Goal: Transaction & Acquisition: Purchase product/service

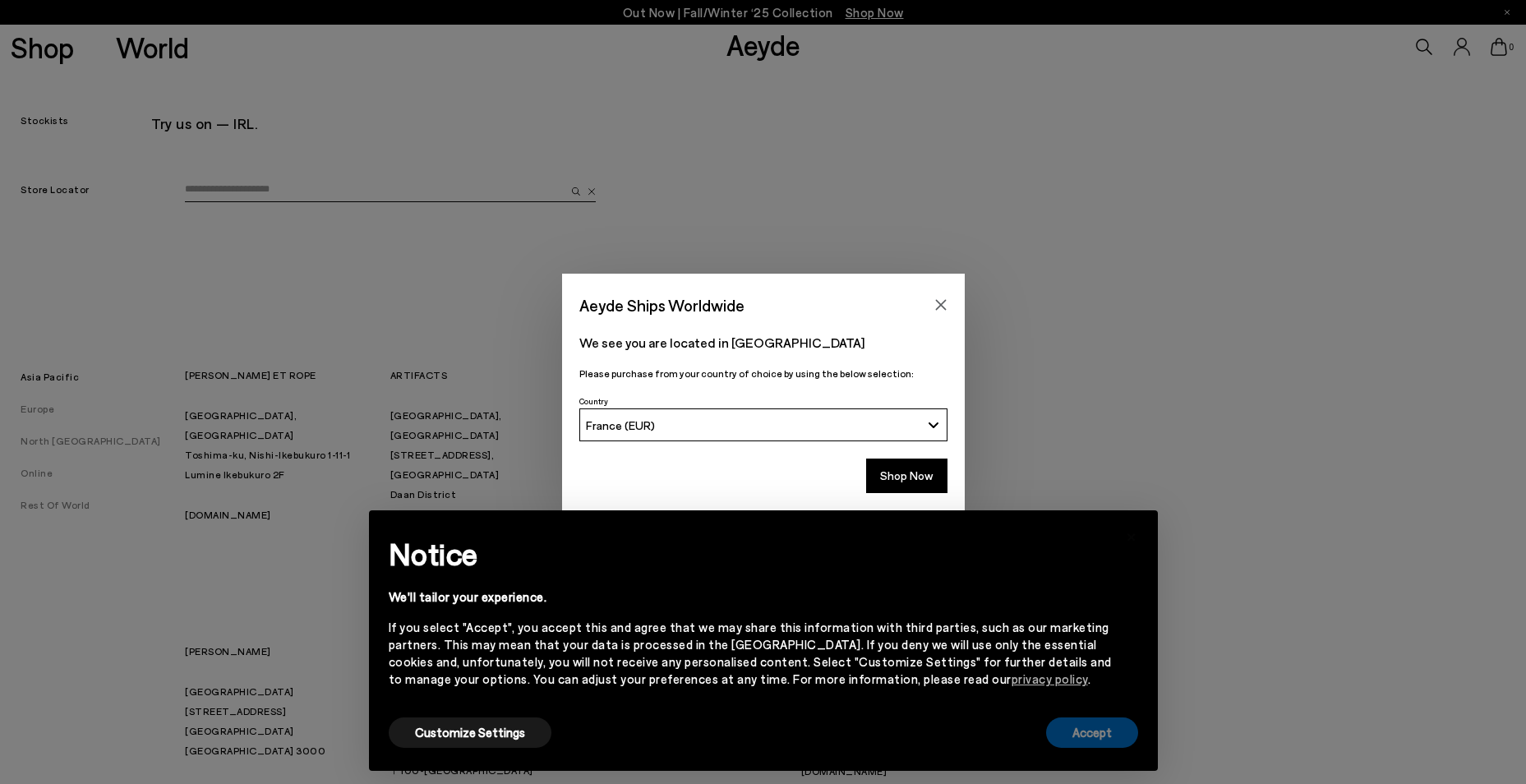
click at [1096, 736] on button "Accept" at bounding box center [1092, 733] width 92 height 30
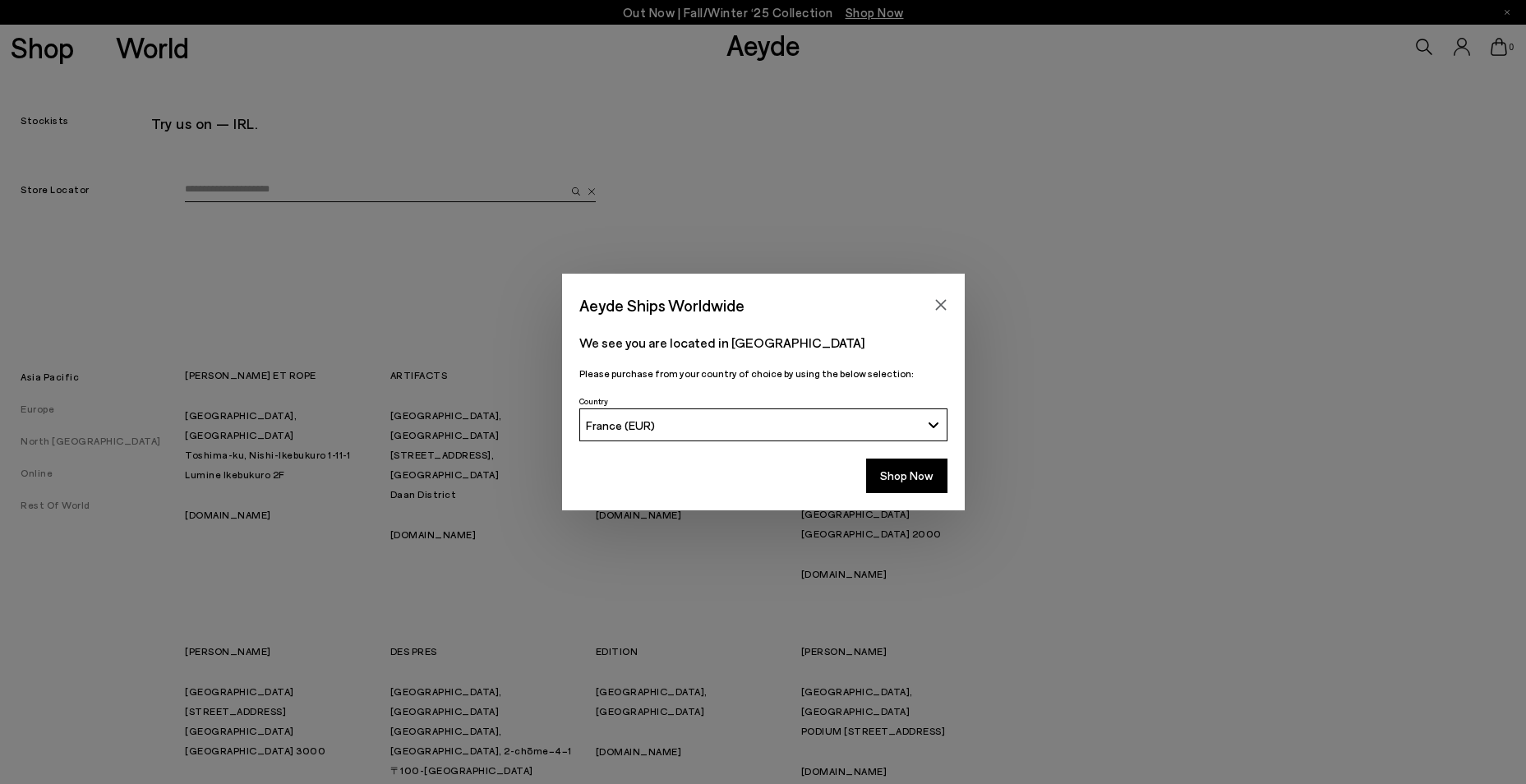
click at [1097, 733] on div "Aeyde Ships Worldwide We see you are located in France Please purchase from you…" at bounding box center [763, 392] width 1526 height 784
click at [925, 482] on button "Shop Now" at bounding box center [906, 476] width 81 height 35
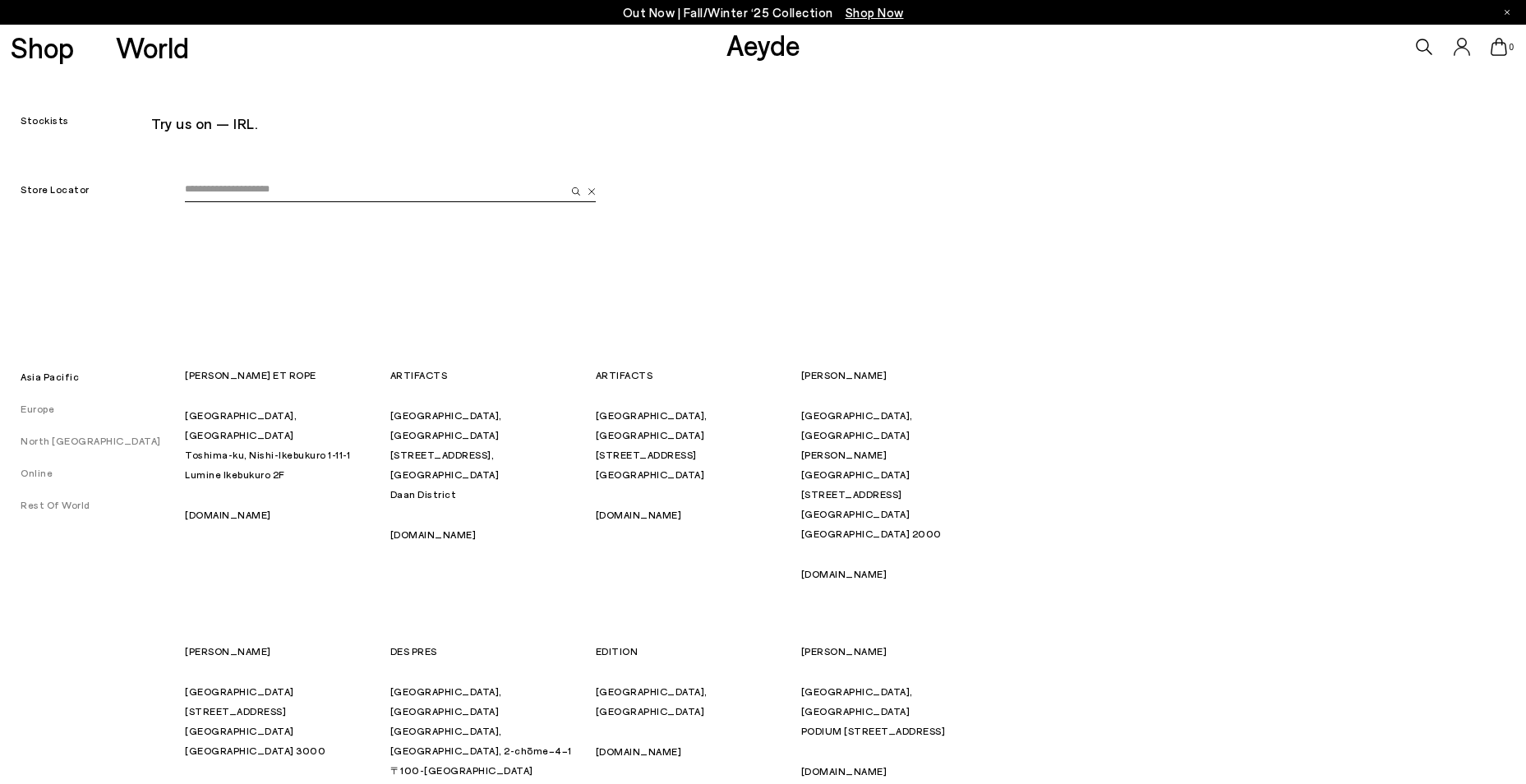
click at [42, 409] on link "Europe" at bounding box center [27, 409] width 54 height 12
click at [376, 189] on input "email" at bounding box center [375, 190] width 381 height 25
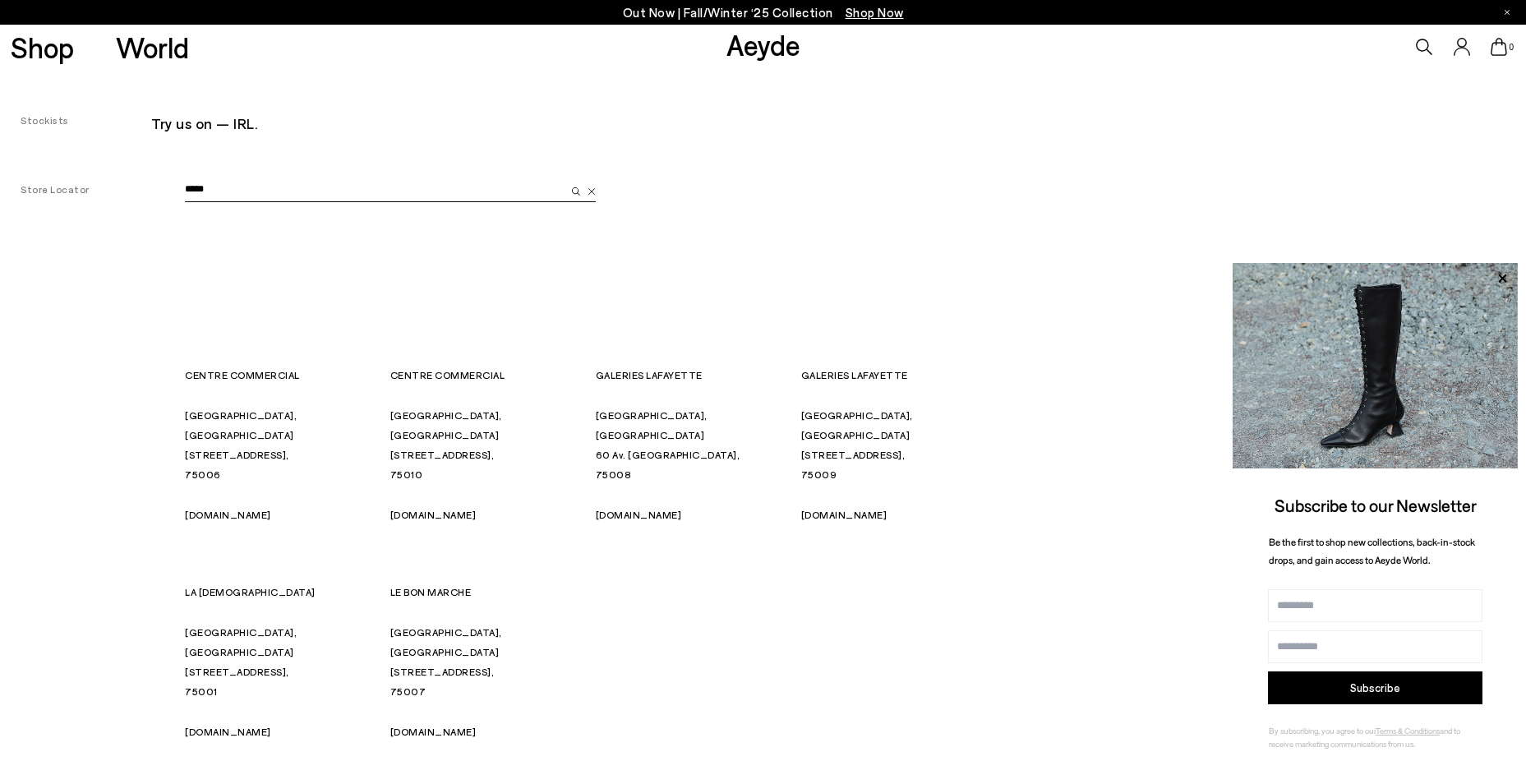
type input "*****"
click at [369, 213] on div "[GEOGRAPHIC_DATA], [GEOGRAPHIC_DATA] [STREET_ADDRESS] [DOMAIN_NAME] [GEOGRAPHIC…" at bounding box center [596, 500] width 822 height 597
click at [430, 262] on div "[GEOGRAPHIC_DATA], [GEOGRAPHIC_DATA] [STREET_ADDRESS] [DOMAIN_NAME] [GEOGRAPHIC…" at bounding box center [596, 500] width 822 height 597
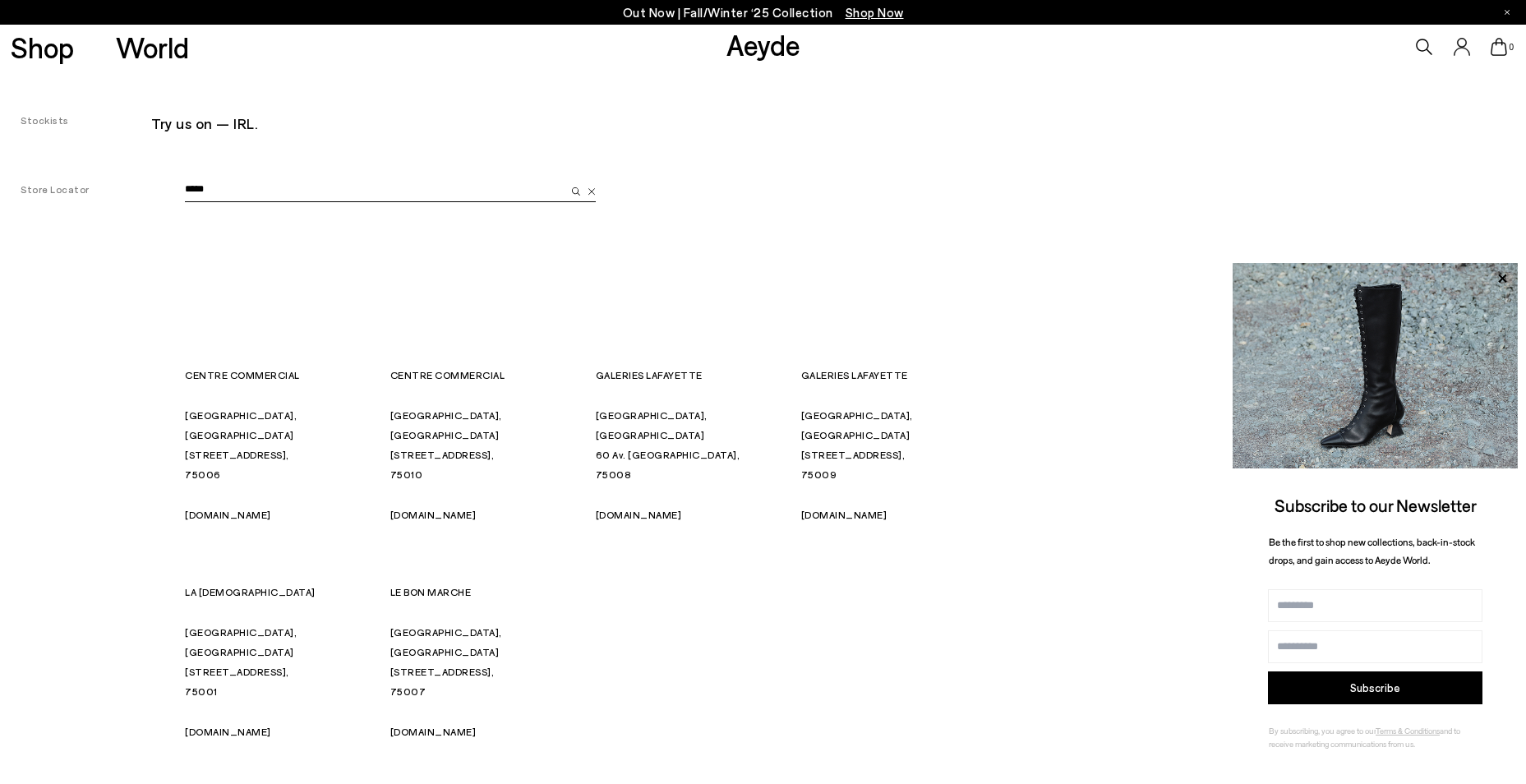
click at [860, 16] on span "Shop Now" at bounding box center [875, 12] width 58 height 15
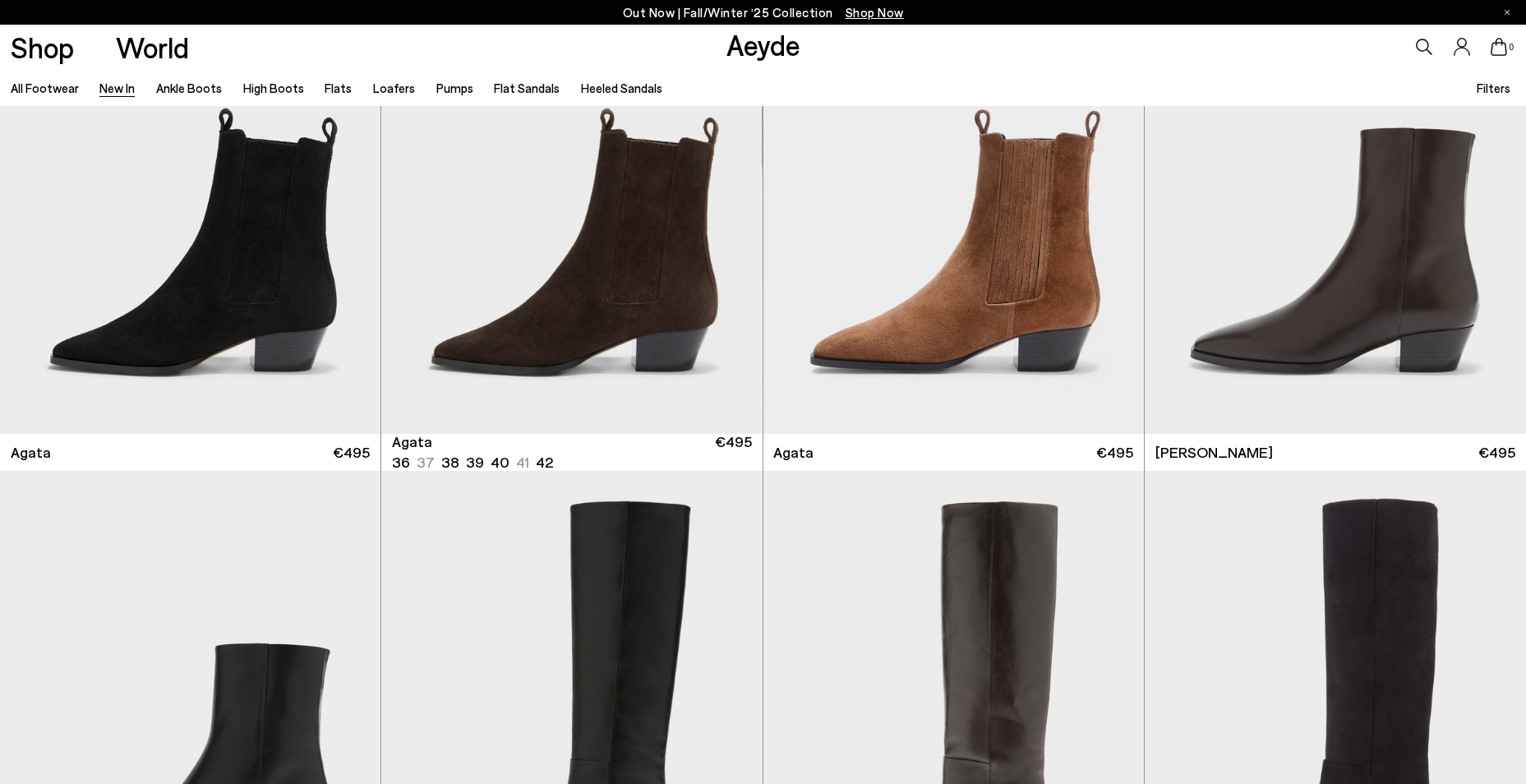
scroll to position [667, 0]
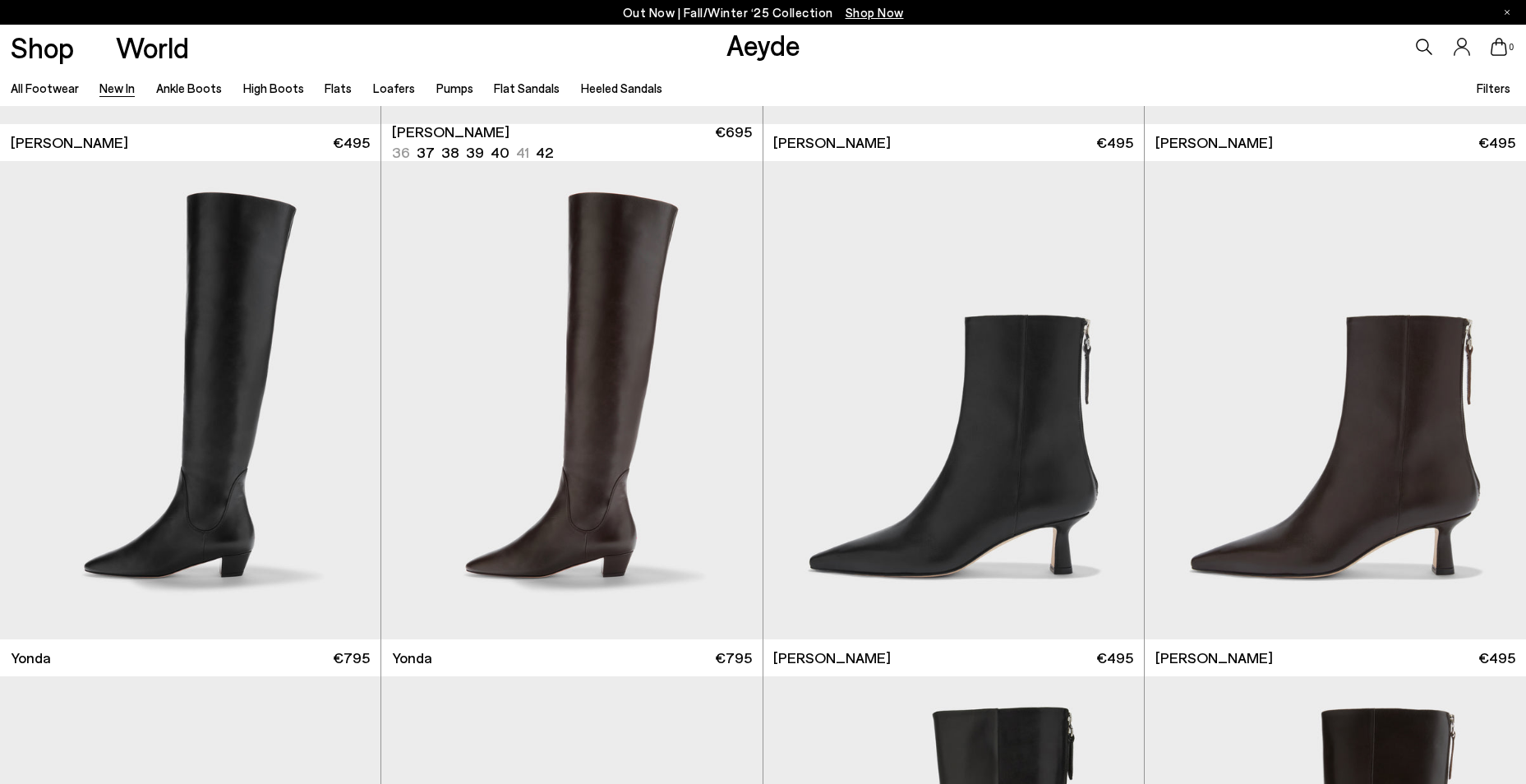
scroll to position [3039, 0]
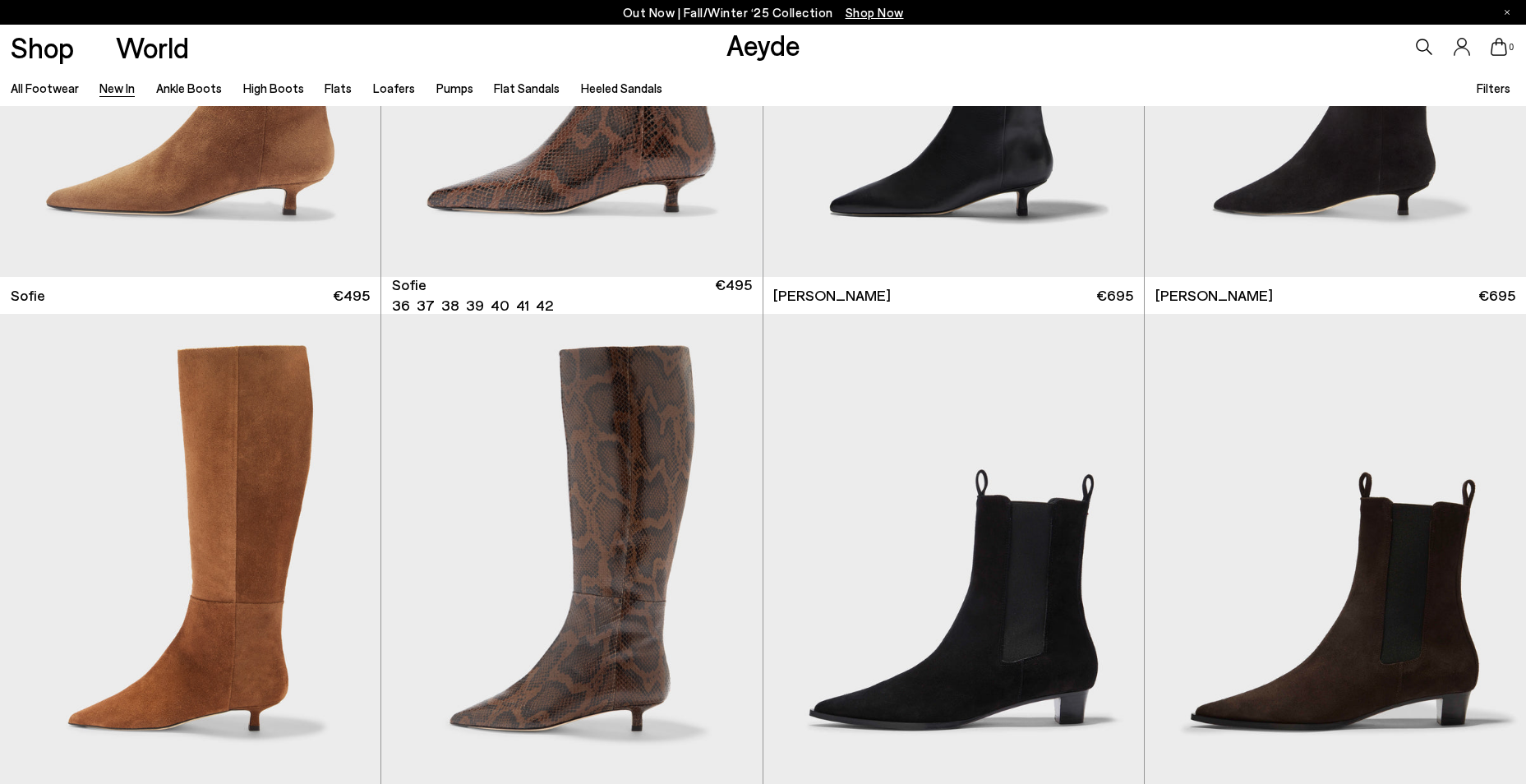
scroll to position [7008, 0]
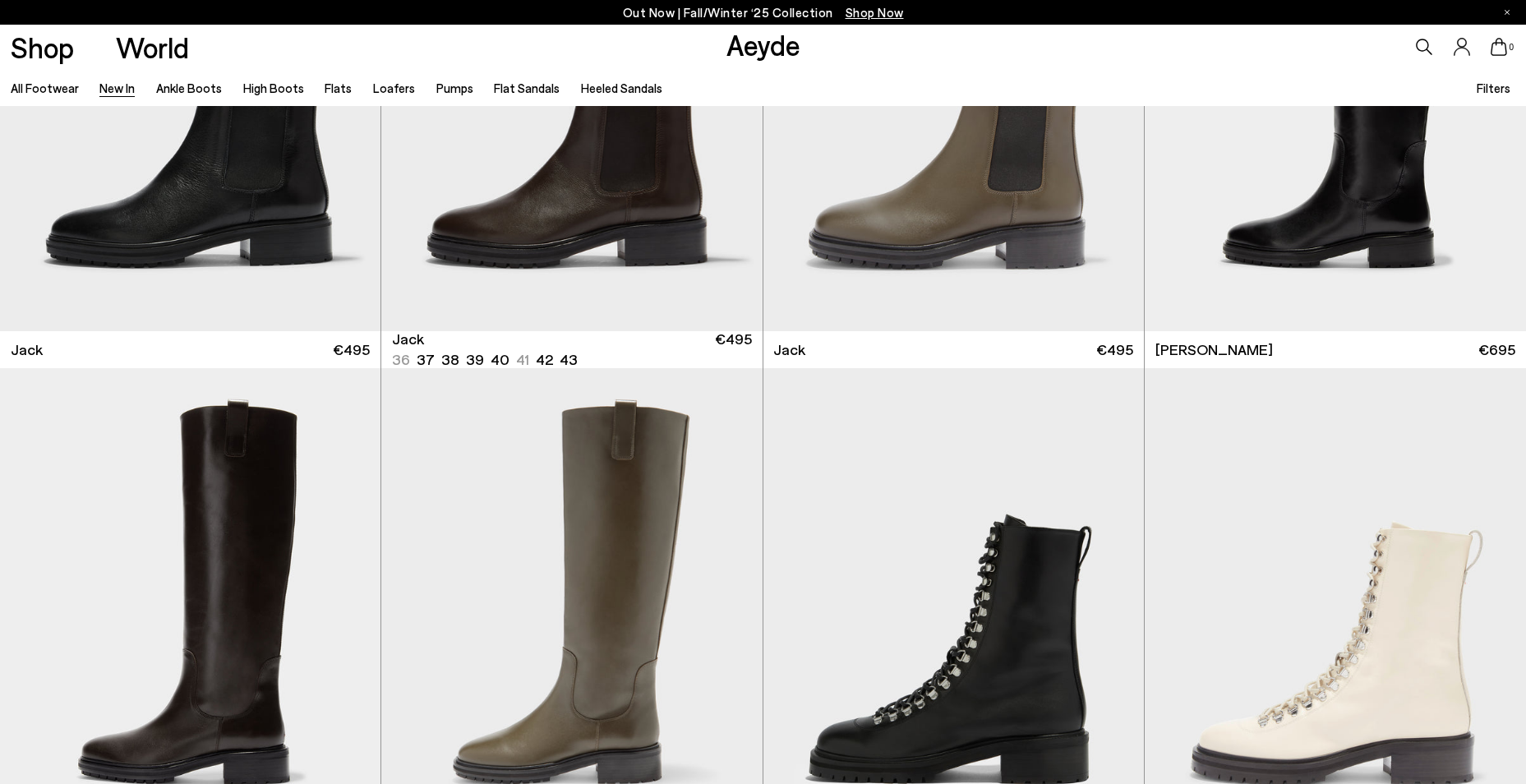
scroll to position [10565, 0]
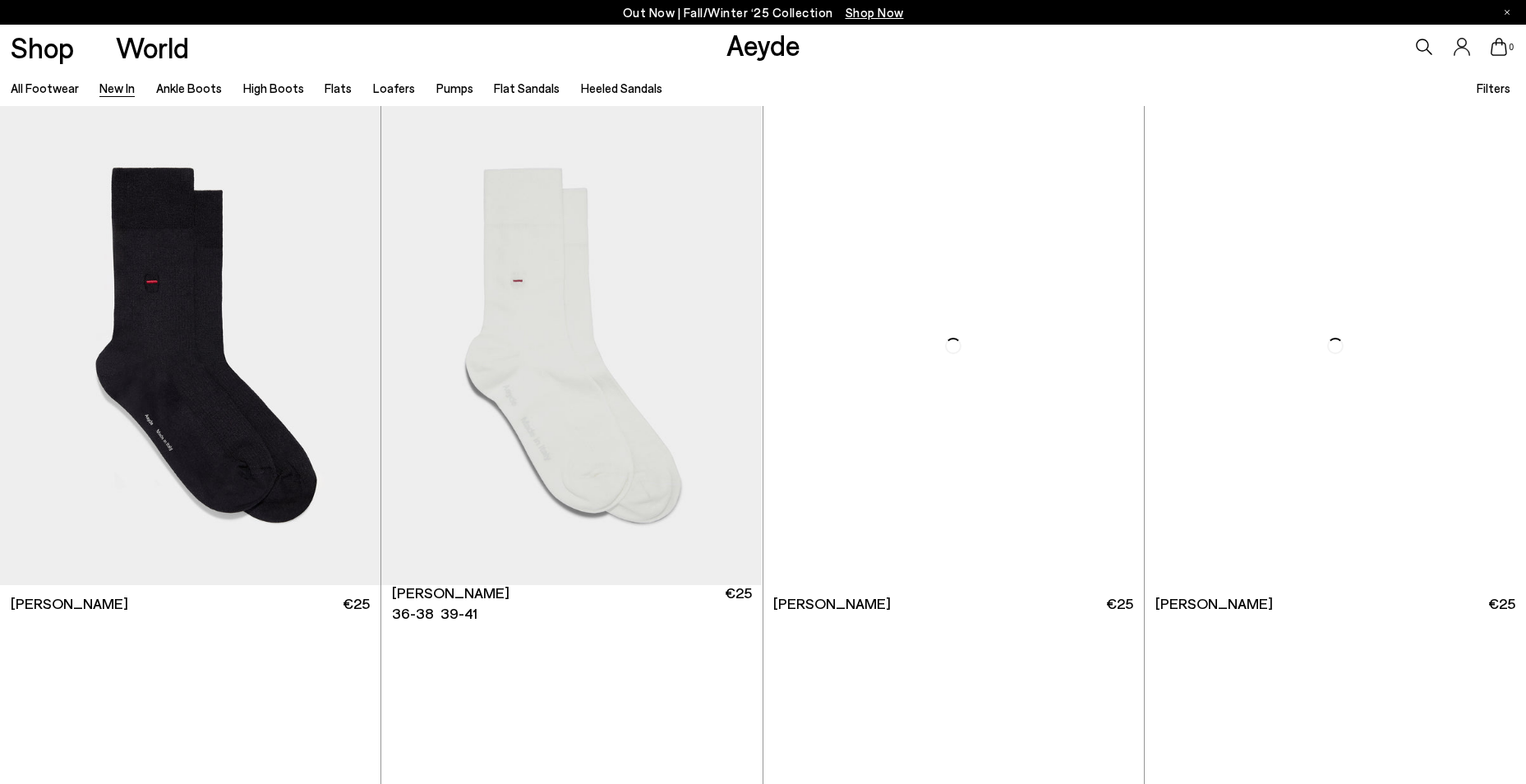
scroll to position [15092, 0]
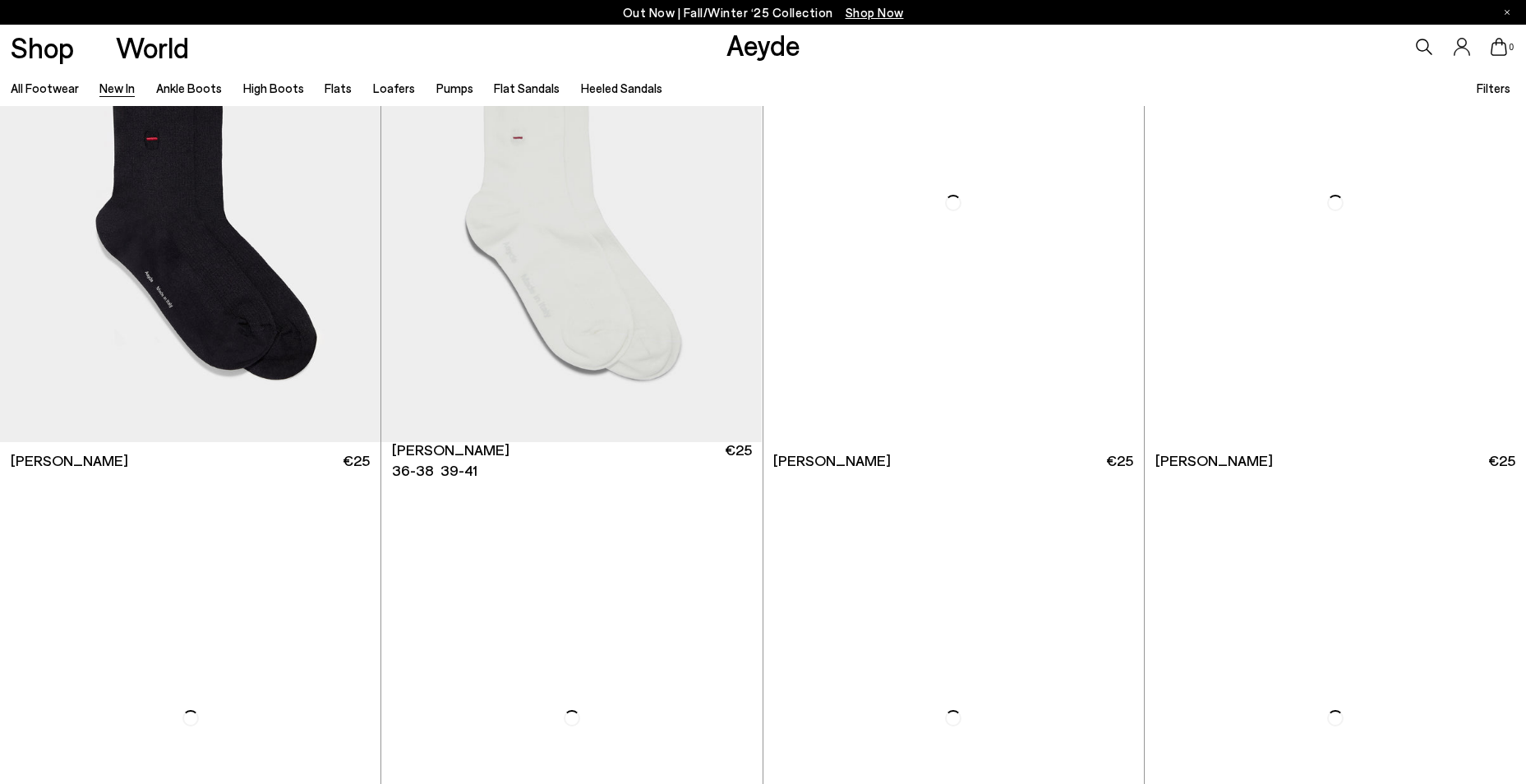
click at [442, 212] on img "1 / 3" at bounding box center [571, 202] width 381 height 478
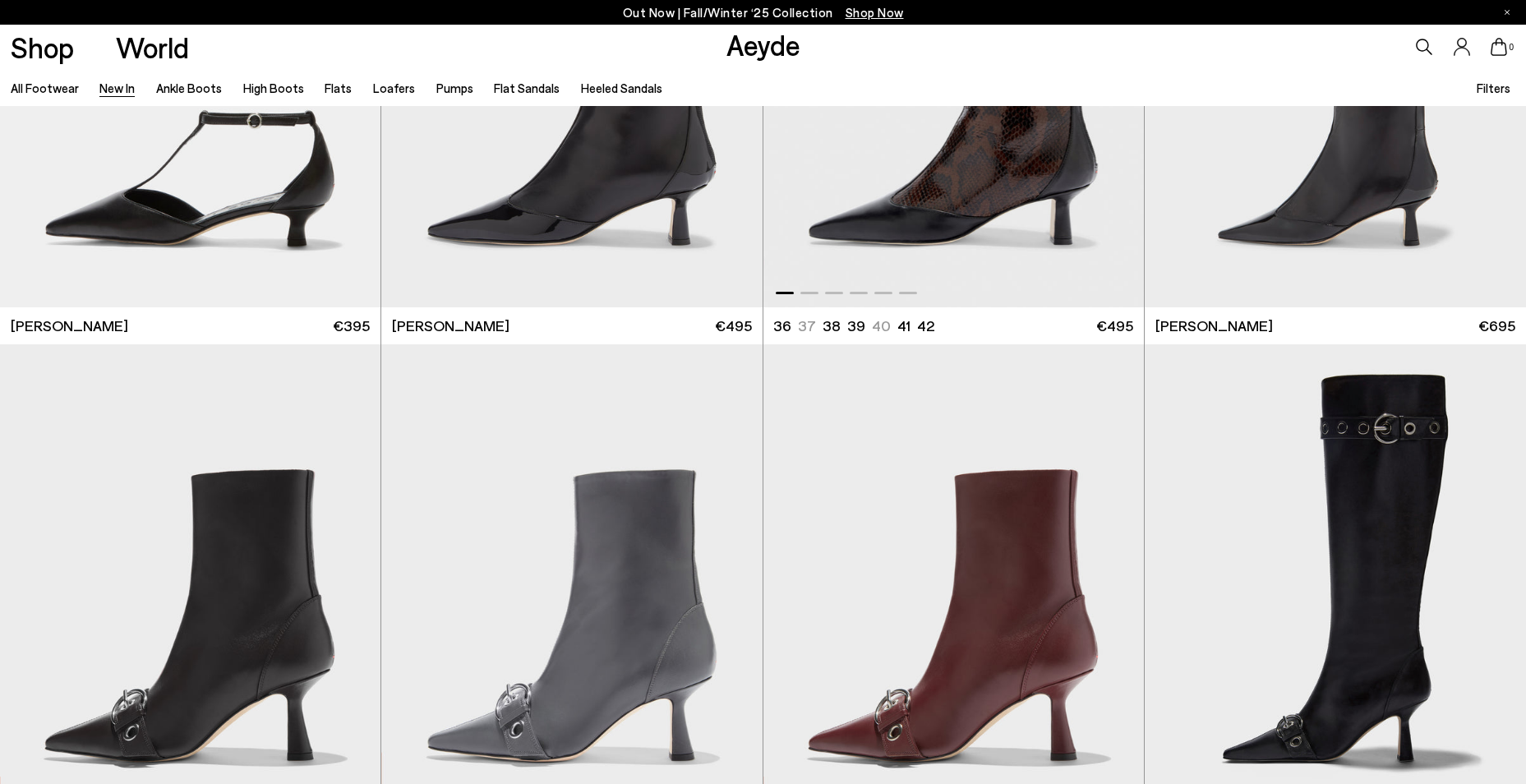
scroll to position [16316, 0]
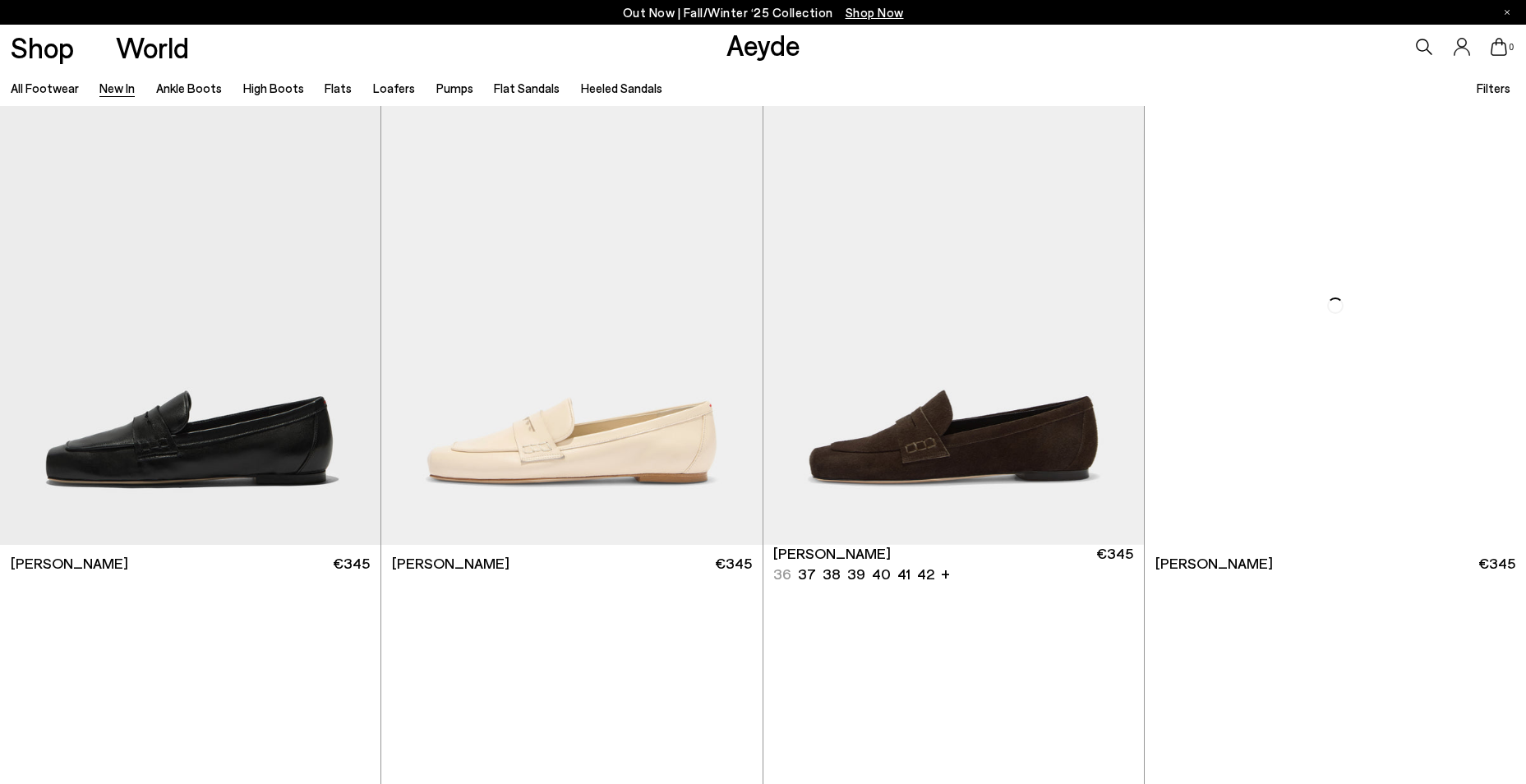
scroll to position [19112, 0]
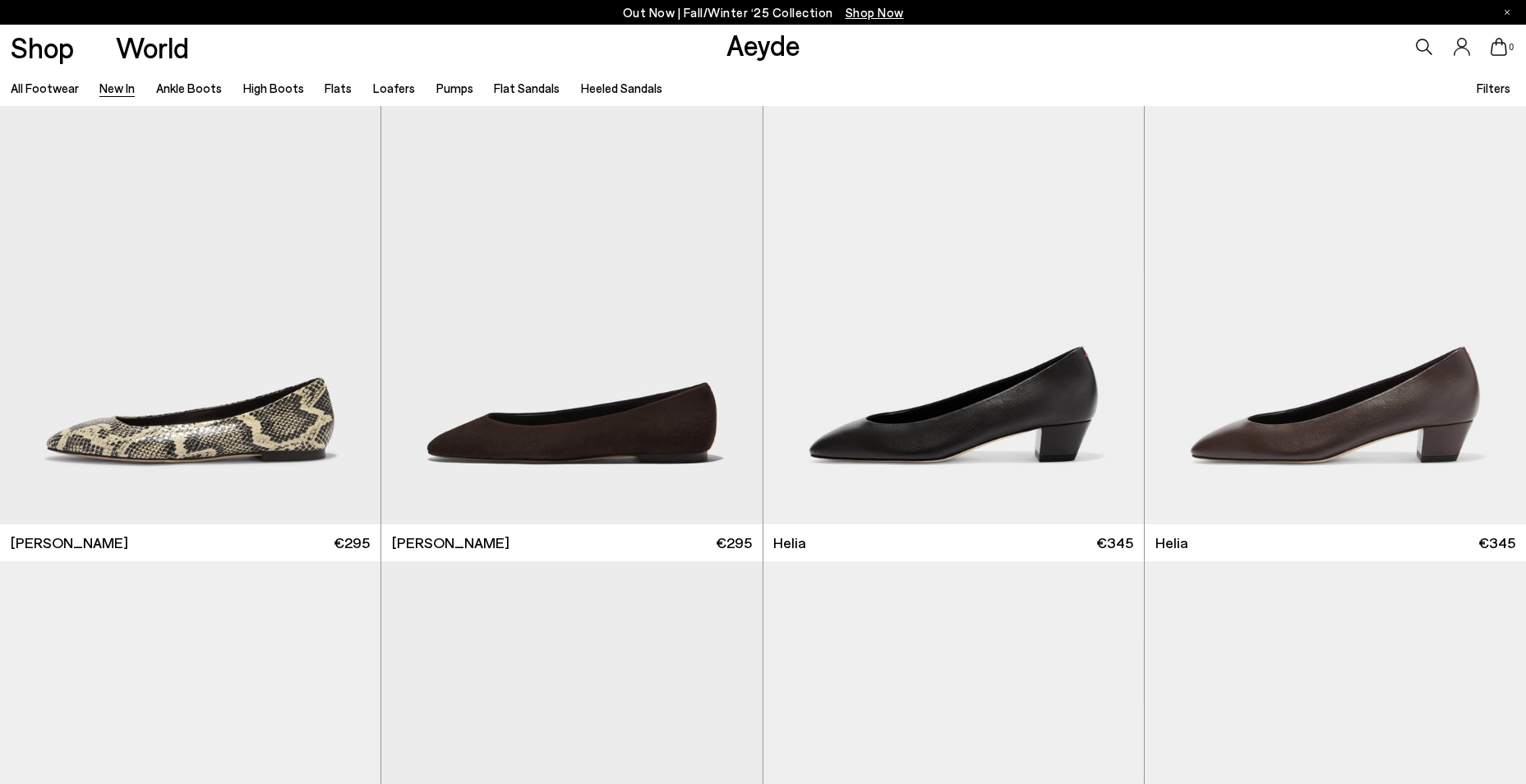
scroll to position [21203, 0]
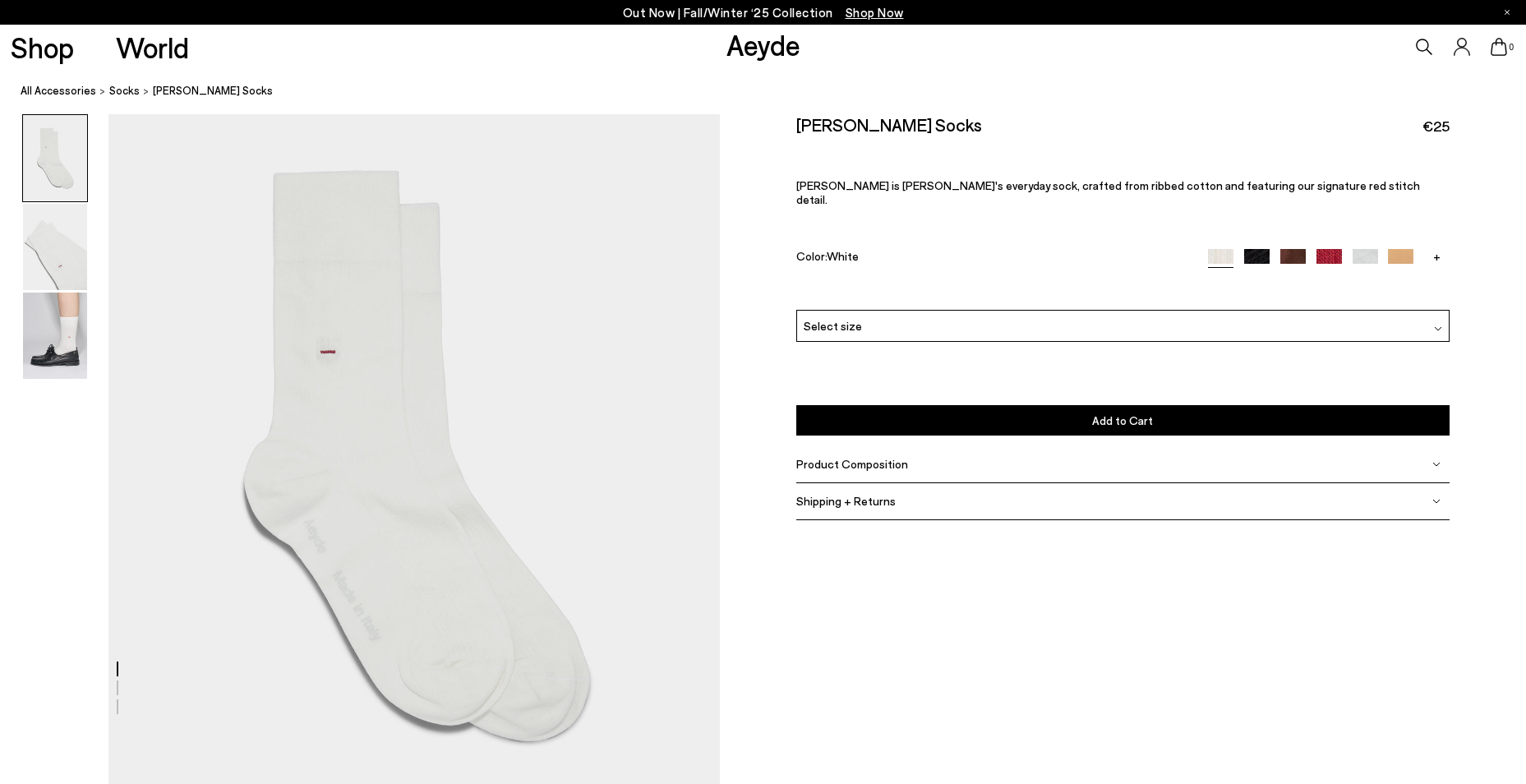
scroll to position [202, 0]
